Goal: Complete application form: Complete application form

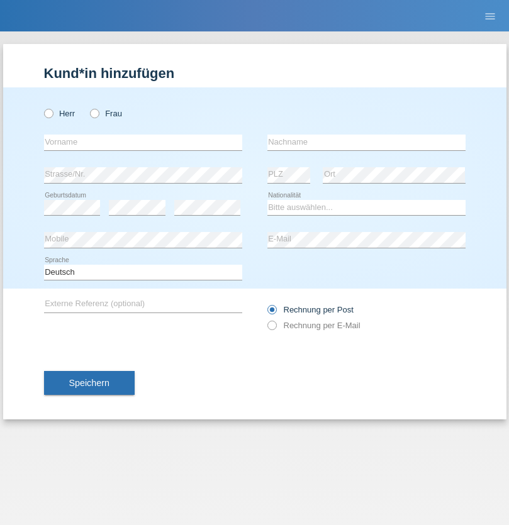
radio input "true"
click at [143, 142] on input "text" at bounding box center [143, 143] width 198 height 16
type input "[PERSON_NAME]"
click at [366, 142] on input "text" at bounding box center [366, 143] width 198 height 16
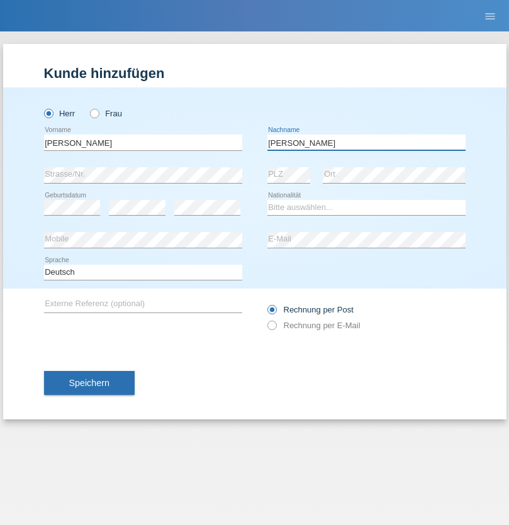
type input "[PERSON_NAME]"
select select "OM"
select select "C"
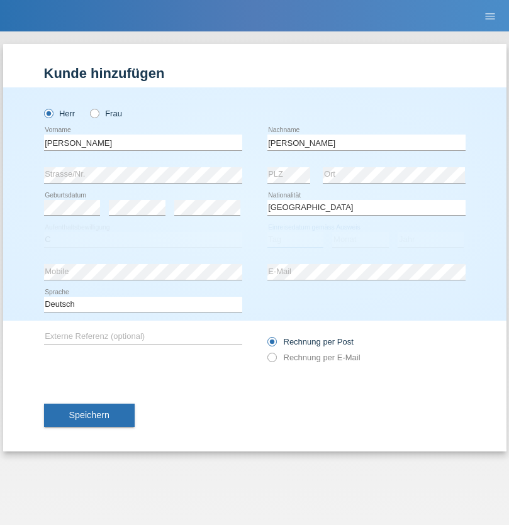
select select "05"
select select "2021"
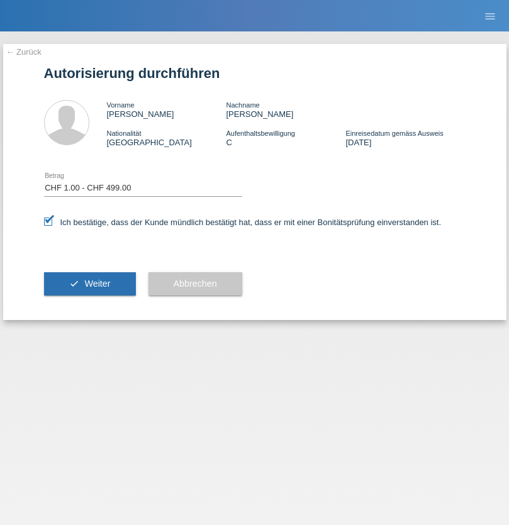
select select "1"
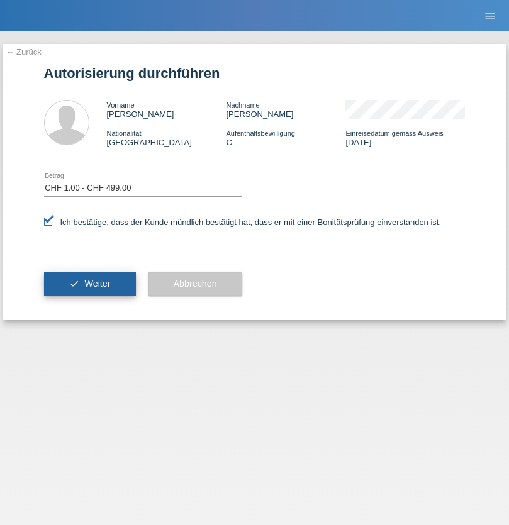
click at [89, 284] on span "Weiter" at bounding box center [97, 284] width 26 height 10
